Goal: Task Accomplishment & Management: Complete application form

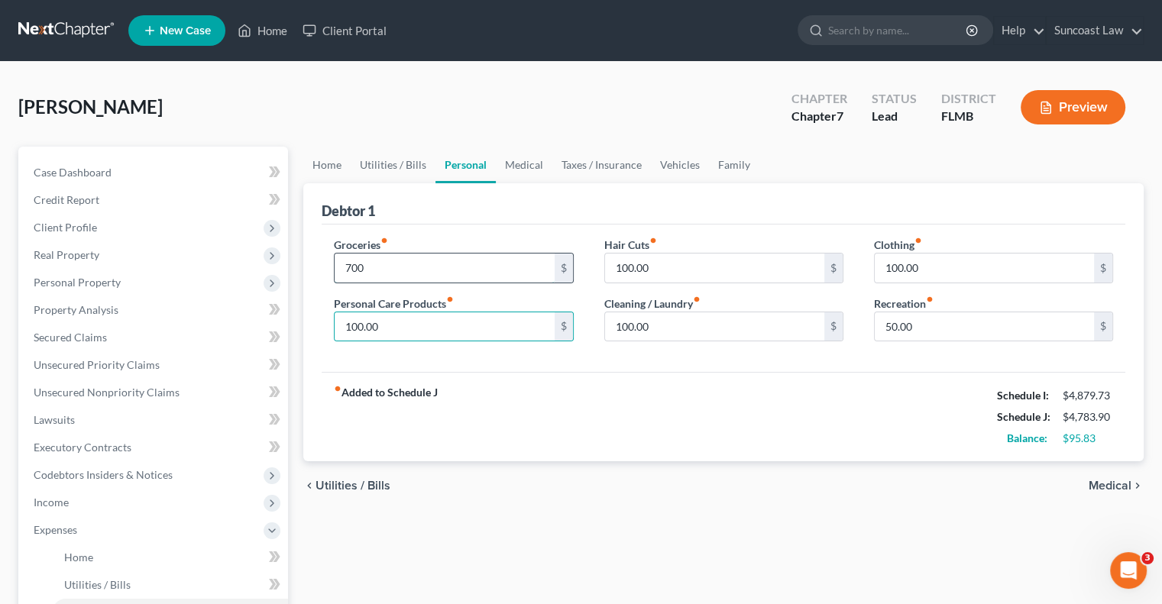
click at [456, 268] on input "700" at bounding box center [444, 268] width 219 height 29
click at [67, 508] on span "Income" at bounding box center [51, 502] width 35 height 13
click at [134, 530] on span "Employment Income" at bounding box center [113, 529] width 98 height 13
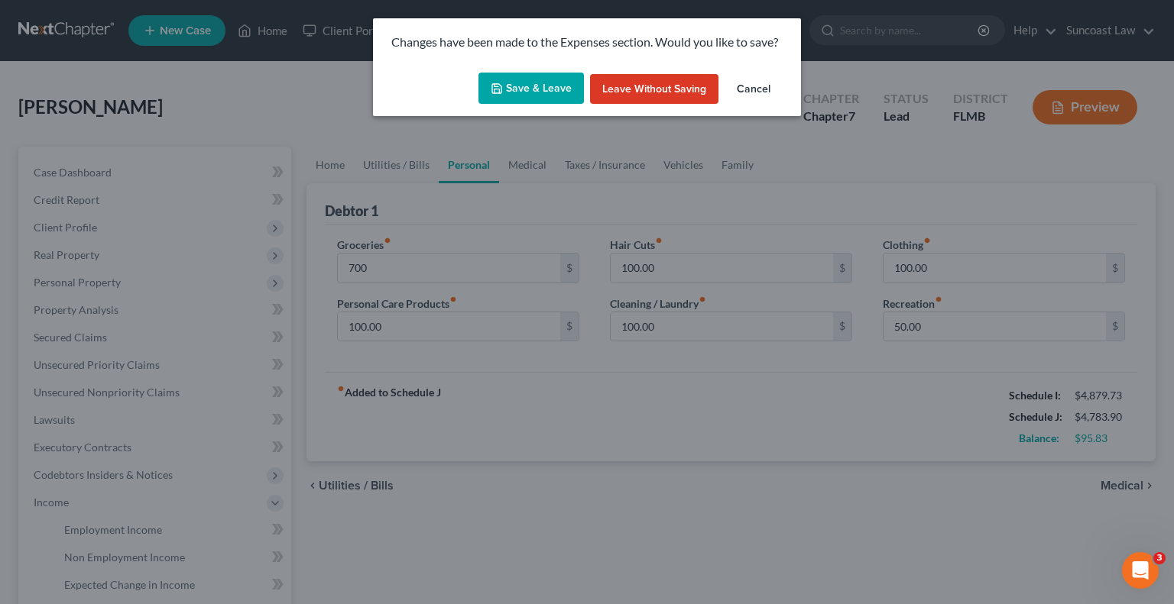
drag, startPoint x: 559, startPoint y: 86, endPoint x: 551, endPoint y: 89, distance: 8.2
click at [558, 86] on button "Save & Leave" at bounding box center [530, 89] width 105 height 32
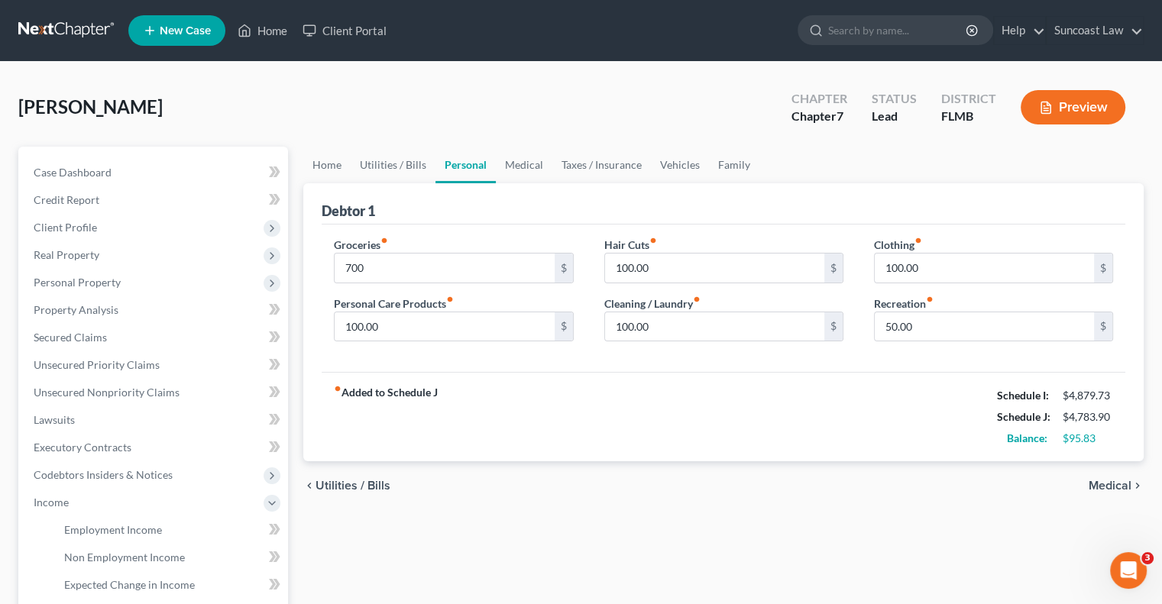
type input "700.00"
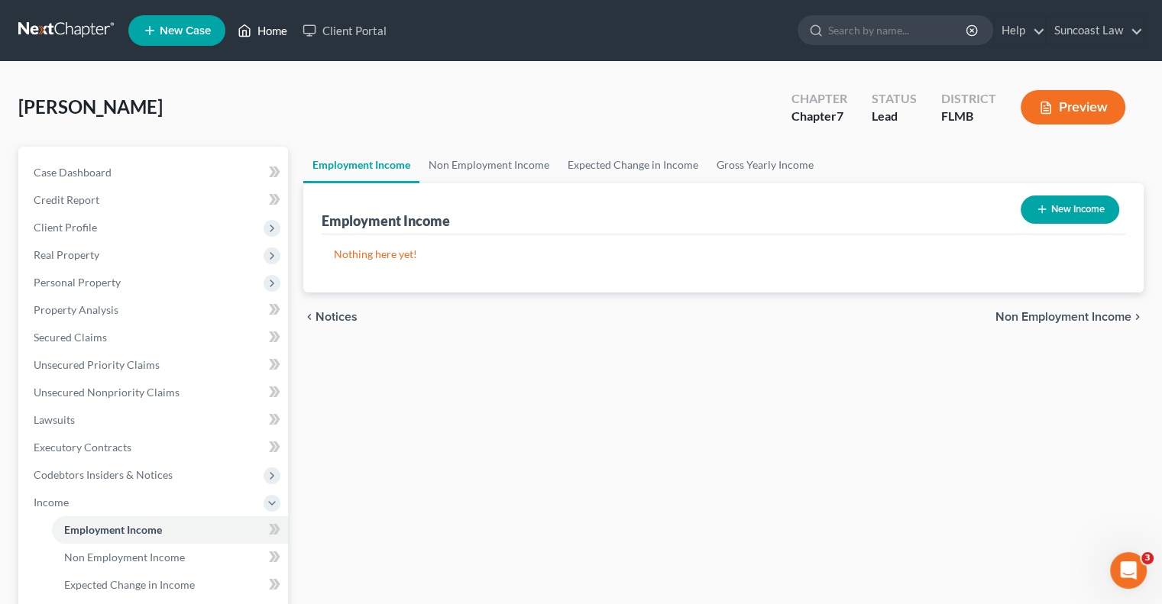
click at [267, 31] on link "Home" at bounding box center [262, 31] width 65 height 28
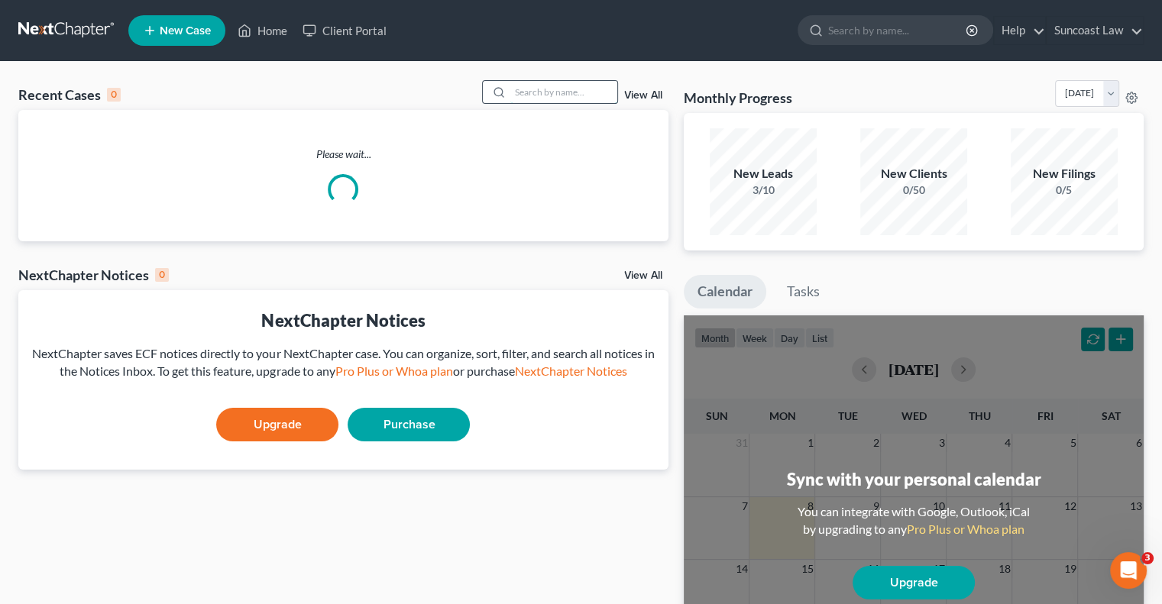
click at [562, 97] on input "search" at bounding box center [563, 92] width 107 height 22
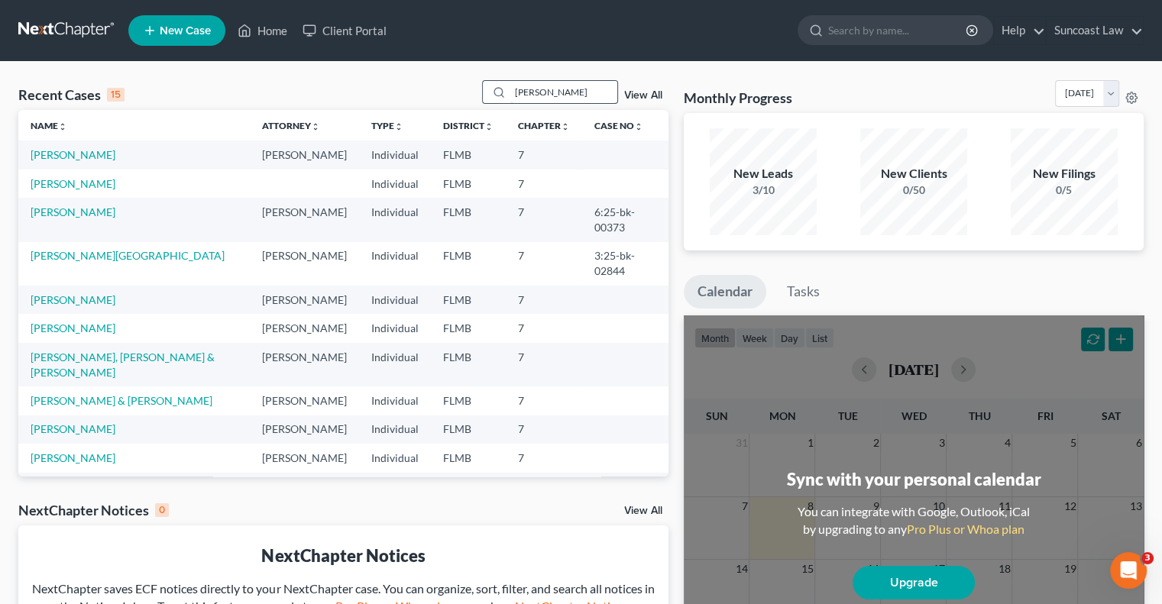
type input "[PERSON_NAME]"
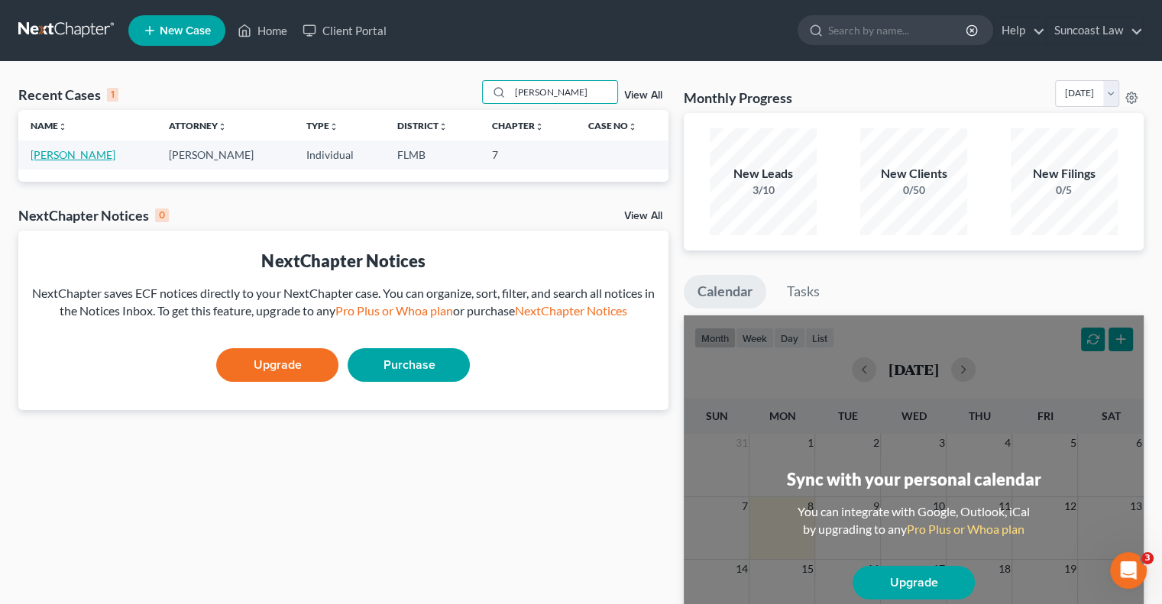
click at [97, 152] on link "[PERSON_NAME]" at bounding box center [73, 154] width 85 height 13
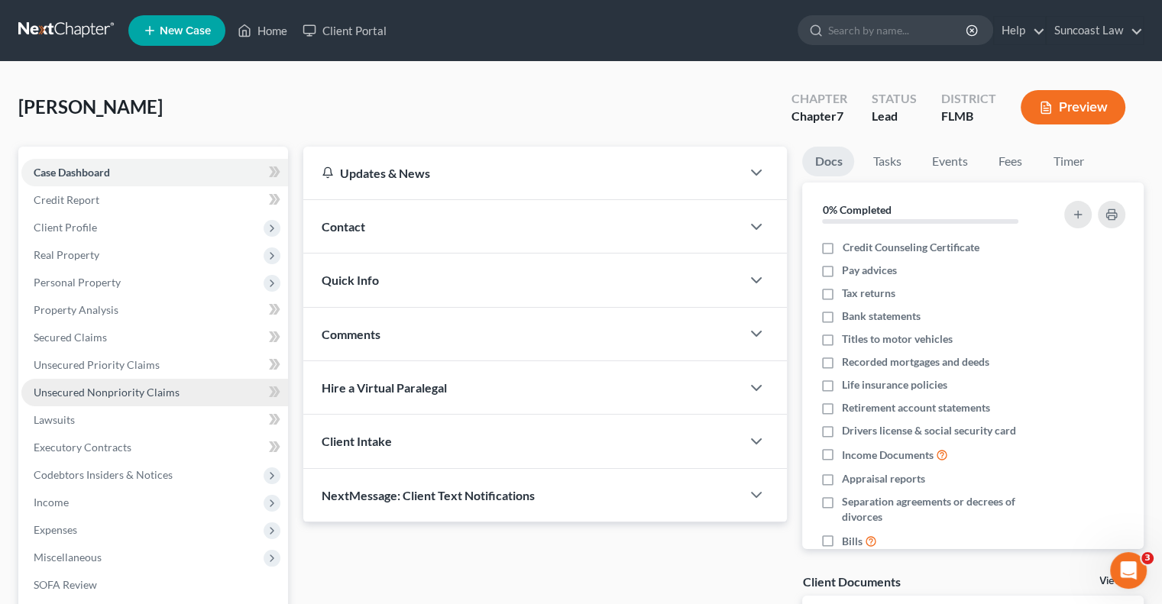
click at [147, 387] on span "Unsecured Nonpriority Claims" at bounding box center [107, 392] width 146 height 13
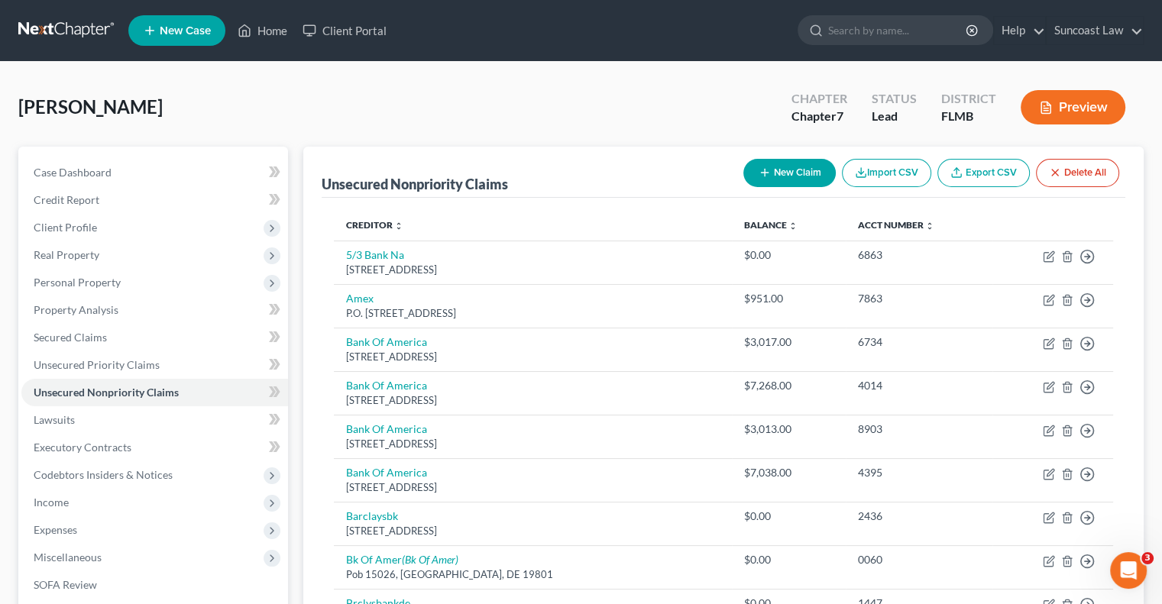
click at [788, 168] on button "New Claim" at bounding box center [790, 173] width 92 height 28
select select "0"
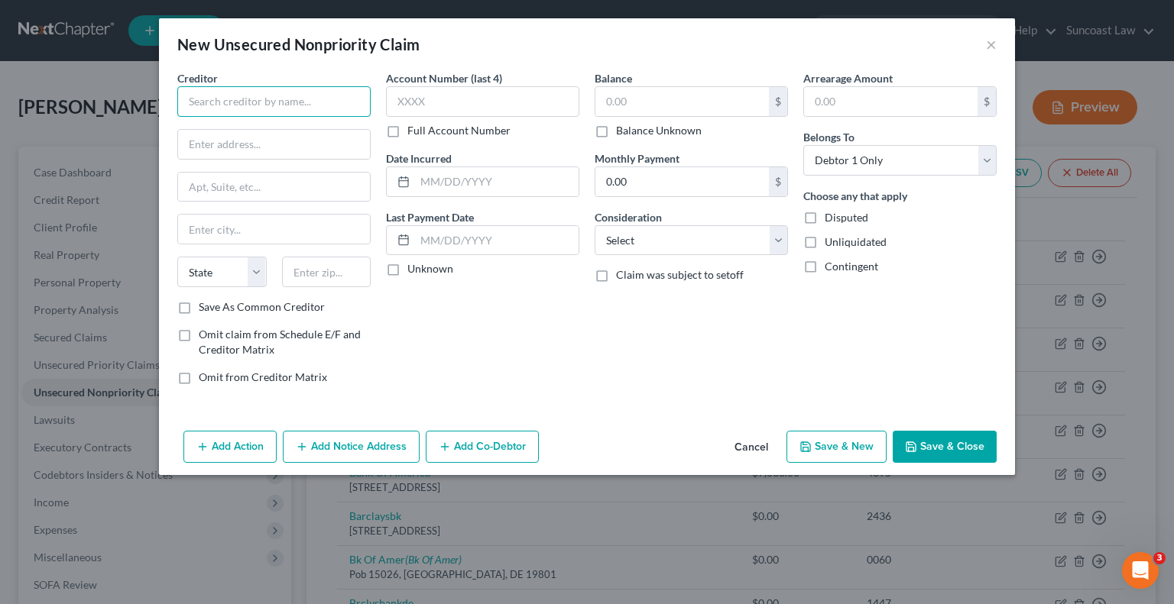
click at [355, 110] on input "text" at bounding box center [273, 101] width 193 height 31
type input "American Express"
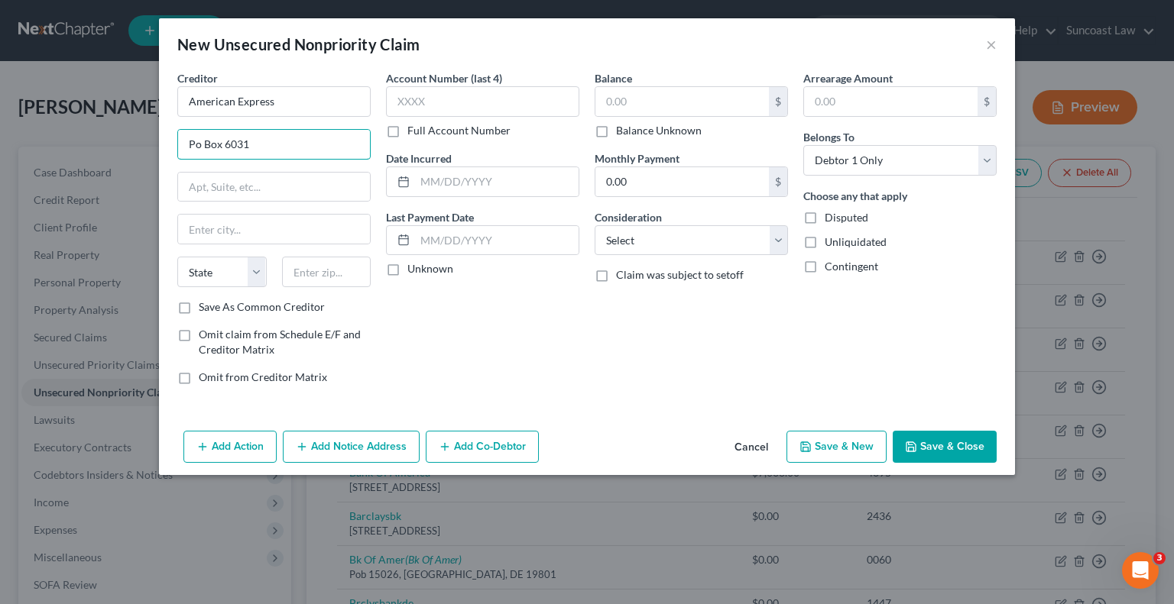
type input "Po Box 6031"
type input "60197"
type input "[PERSON_NAME] Stream"
select select "14"
click at [407, 127] on label "Full Account Number" at bounding box center [458, 130] width 103 height 15
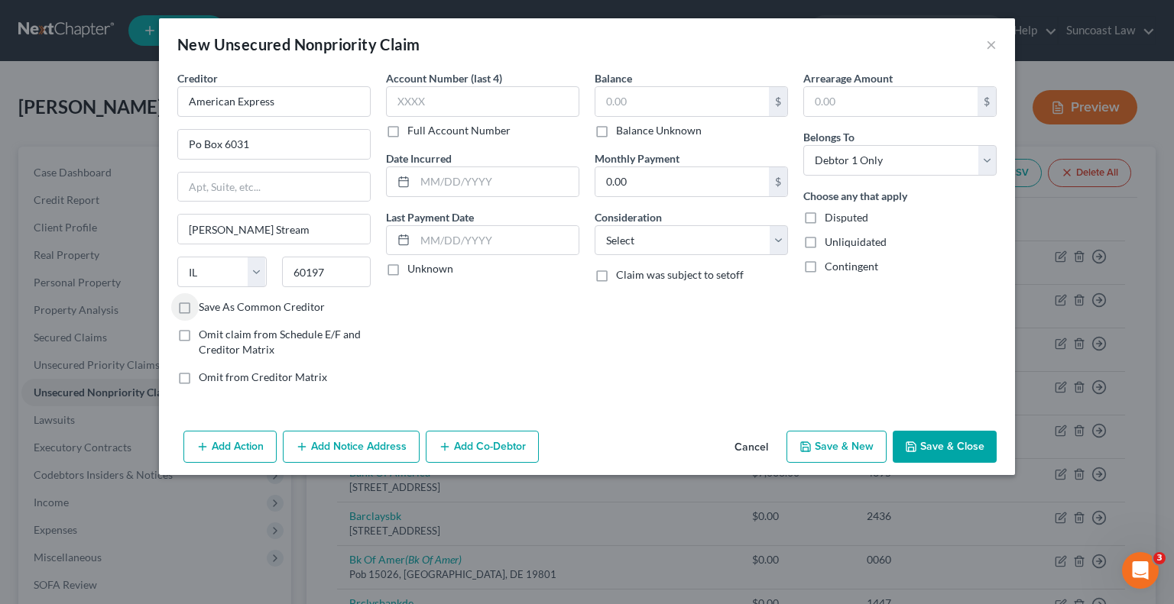
click at [413, 127] on input "Full Account Number" at bounding box center [418, 128] width 10 height 10
click at [508, 101] on input "text" at bounding box center [482, 101] width 193 height 31
type input "6-16000"
click at [675, 91] on input "text" at bounding box center [681, 101] width 173 height 29
type input "1,068.28"
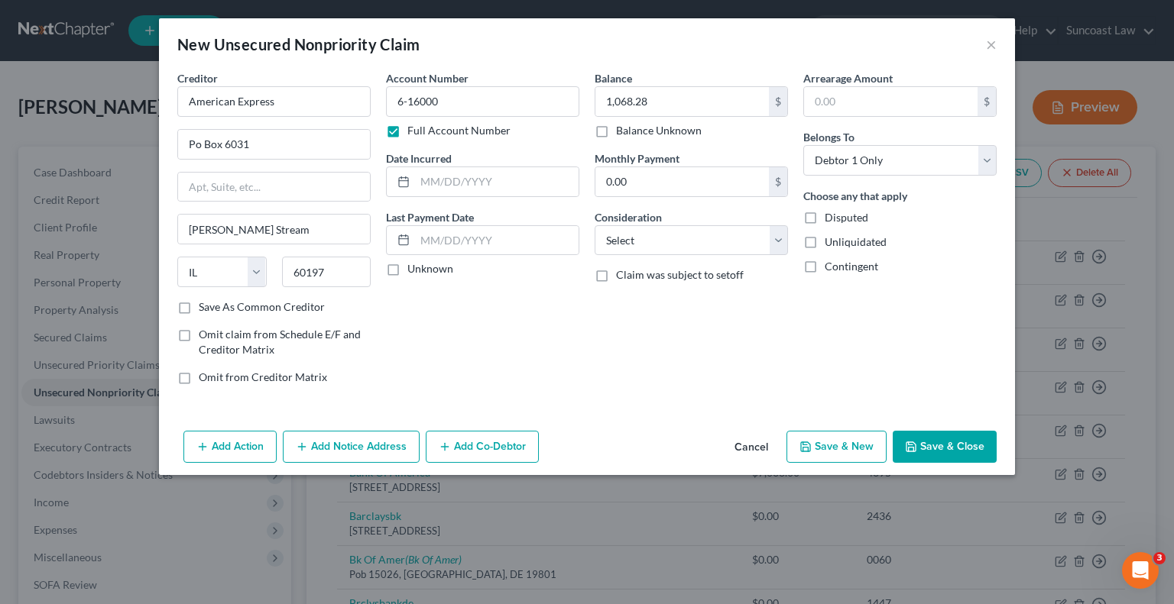
click at [943, 455] on button "Save & Close" at bounding box center [945, 447] width 104 height 32
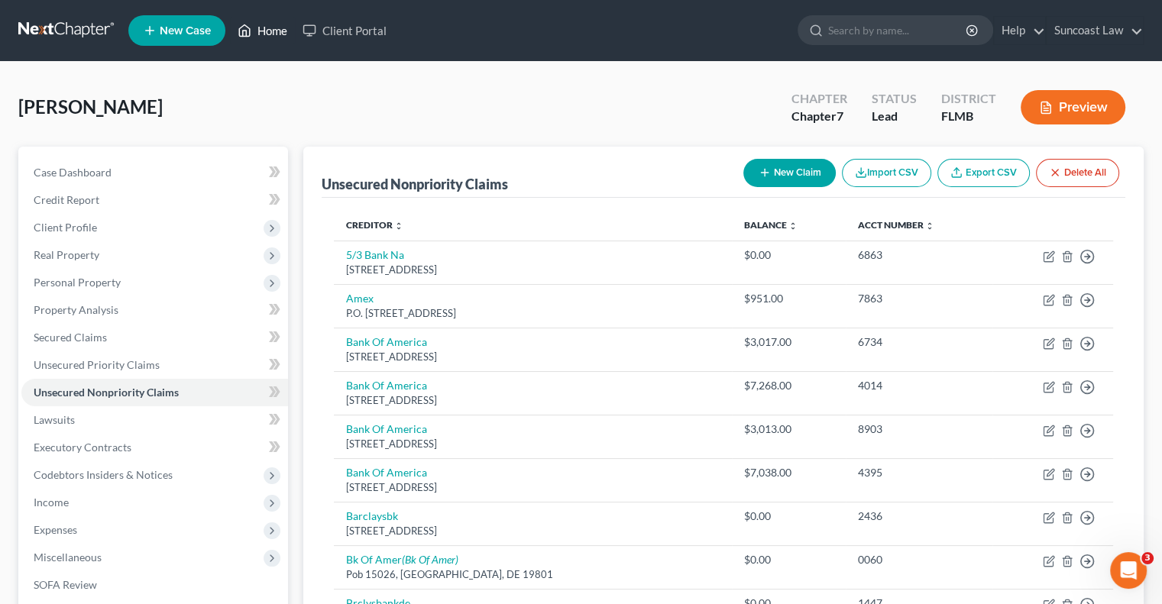
drag, startPoint x: 278, startPoint y: 28, endPoint x: 582, endPoint y: 136, distance: 322.2
click at [278, 28] on link "Home" at bounding box center [262, 31] width 65 height 28
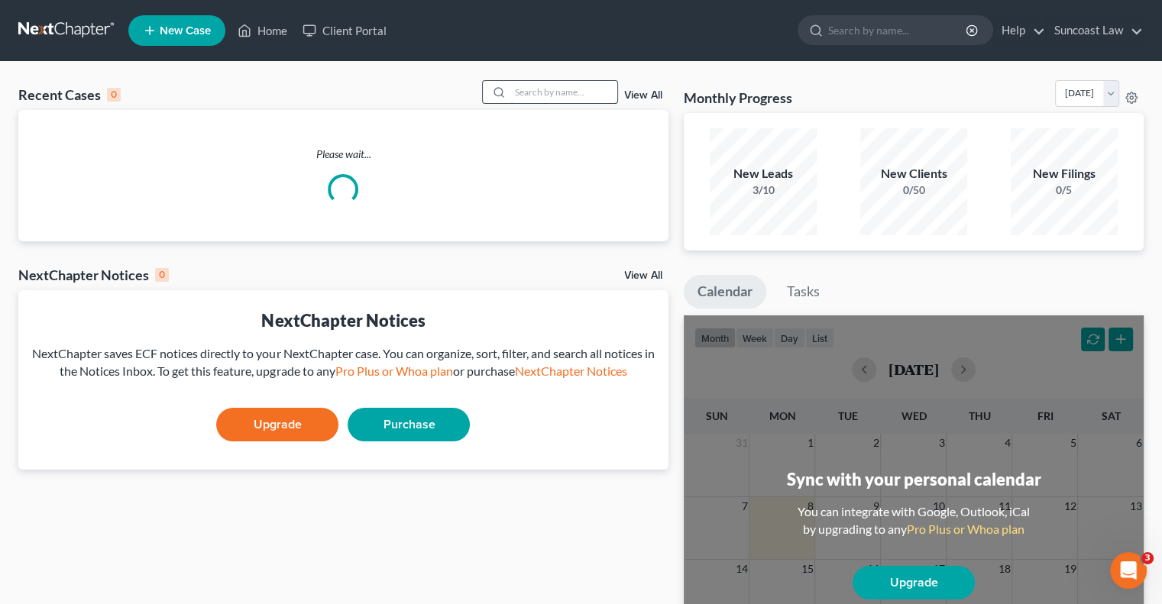
click at [565, 91] on input "search" at bounding box center [563, 92] width 107 height 22
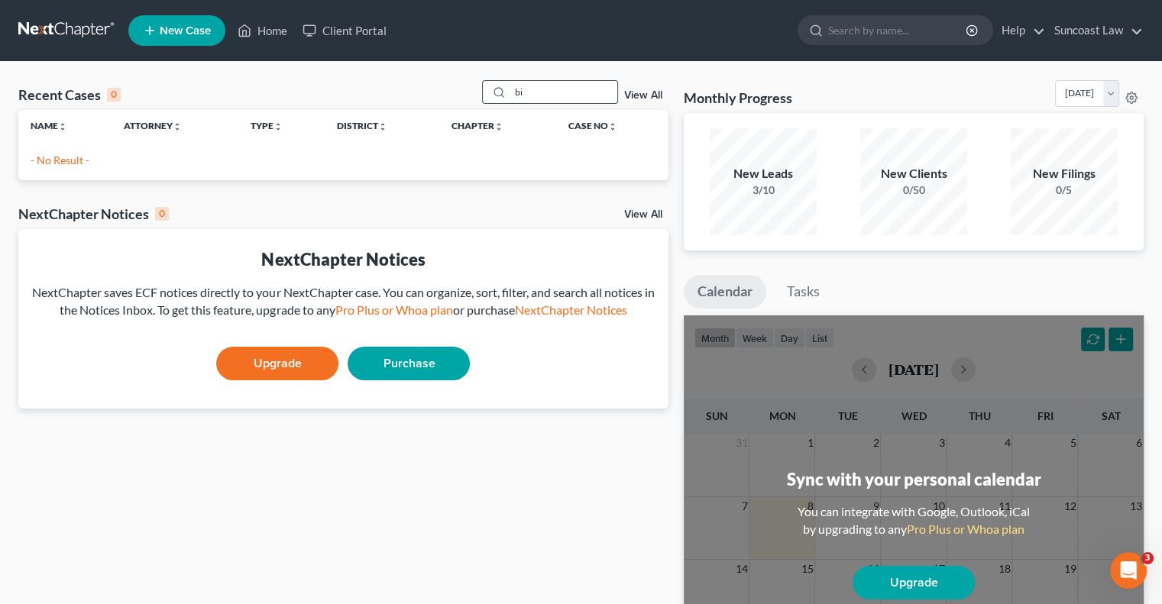
type input "b"
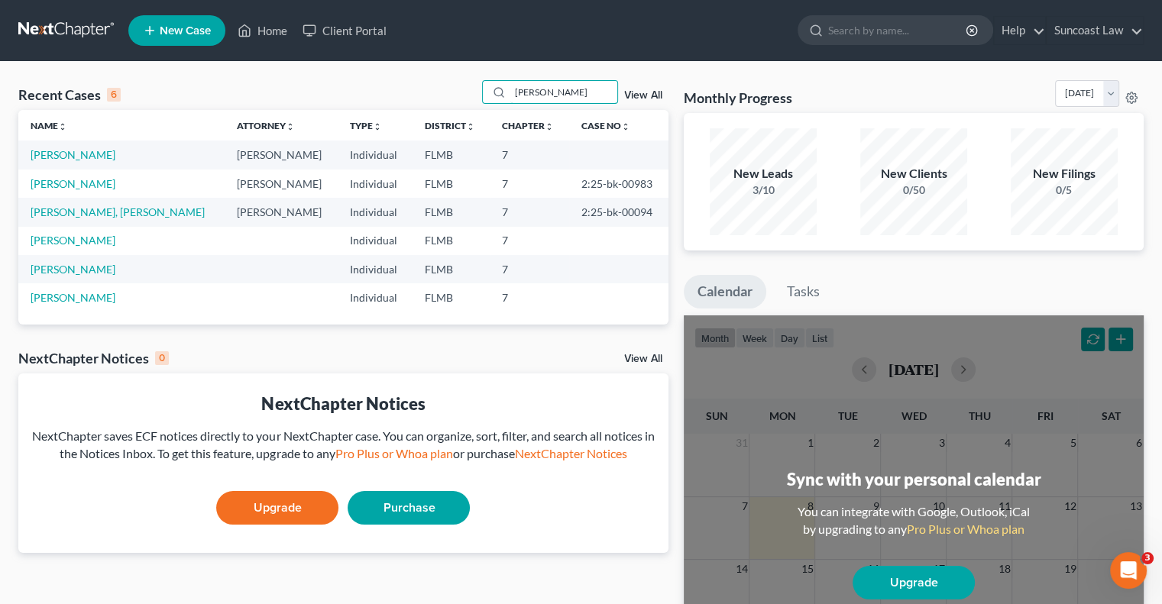
drag, startPoint x: 477, startPoint y: 89, endPoint x: 451, endPoint y: 92, distance: 26.3
click at [451, 92] on div "Recent Cases 6 [PERSON_NAME] View All" at bounding box center [343, 95] width 650 height 30
type input "[PERSON_NAME]"
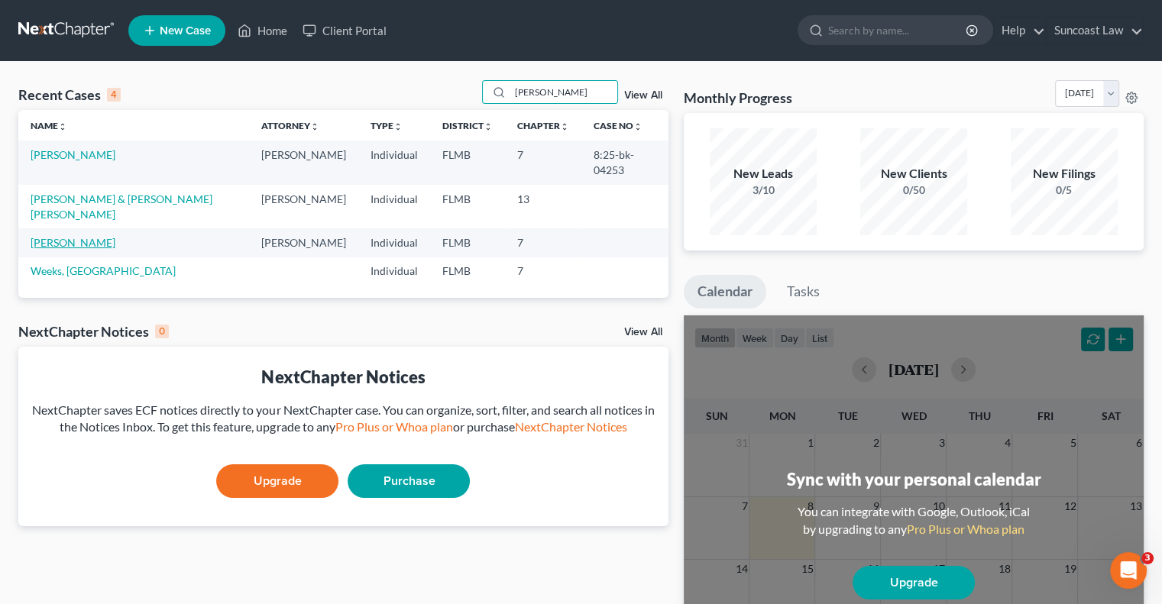
click at [75, 236] on link "[PERSON_NAME]" at bounding box center [73, 242] width 85 height 13
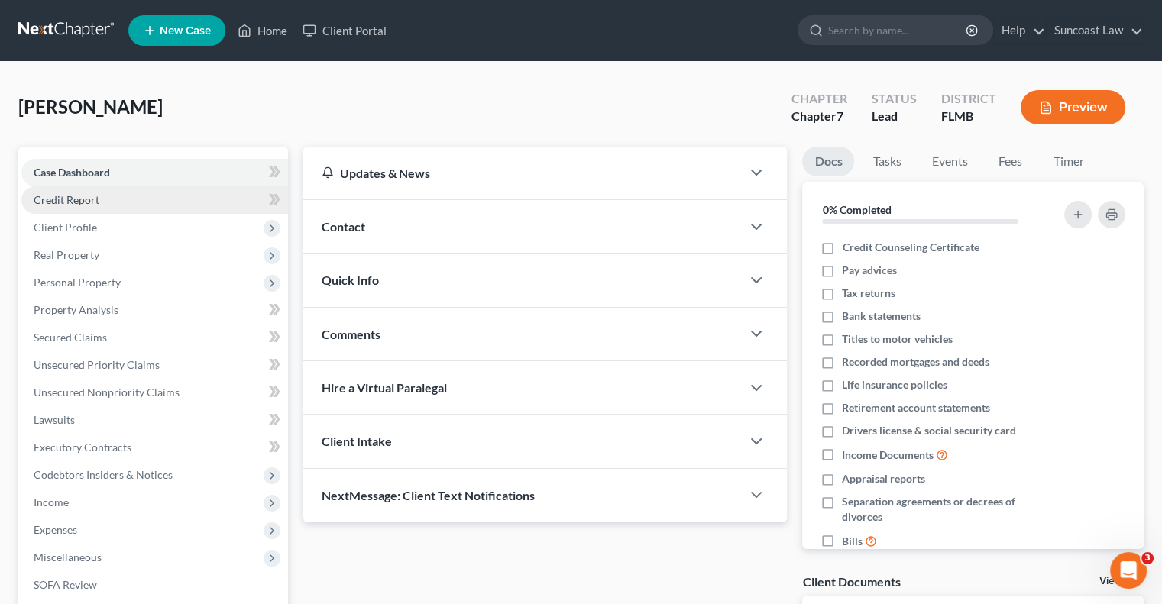
click at [98, 198] on span "Credit Report" at bounding box center [67, 199] width 66 height 13
